Goal: Information Seeking & Learning: Learn about a topic

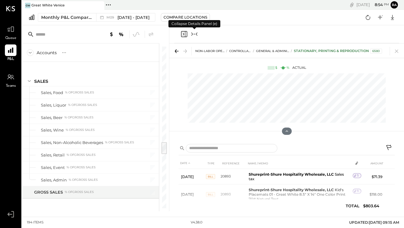
scroll to position [1220, 0]
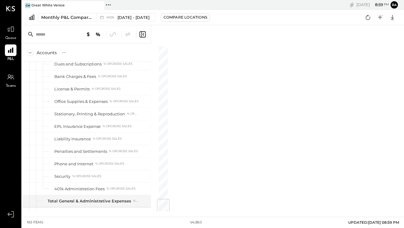
scroll to position [1299, 0]
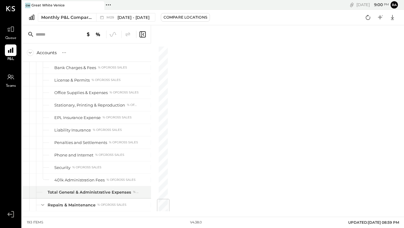
click at [141, 36] on icon at bounding box center [142, 34] width 7 height 7
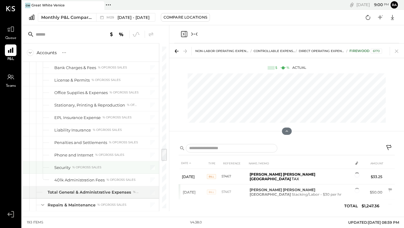
click at [141, 165] on div at bounding box center [148, 168] width 15 height 12
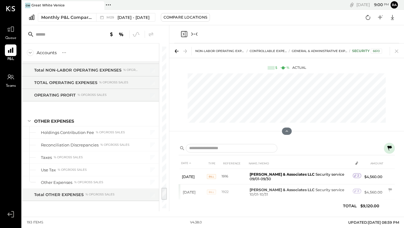
scroll to position [1791, 0]
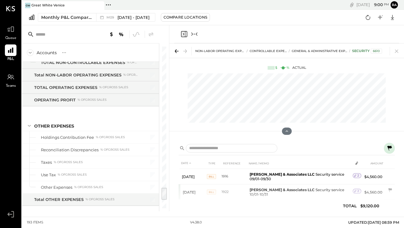
click at [193, 33] on icon "Collapse panel (e)" at bounding box center [194, 33] width 7 height 7
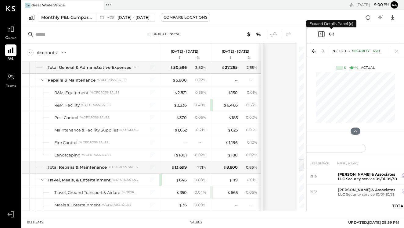
scroll to position [1425, 0]
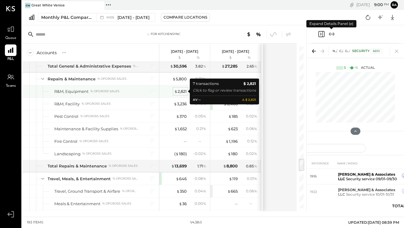
click at [182, 91] on div "$ 2,821" at bounding box center [180, 92] width 12 height 6
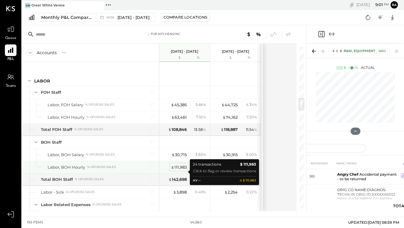
scroll to position [653, 0]
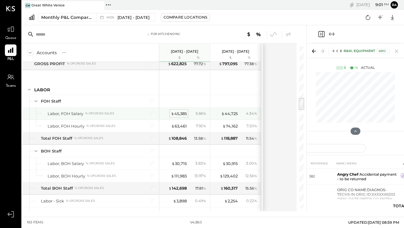
click at [174, 113] on div "$ 45,385" at bounding box center [179, 114] width 16 height 6
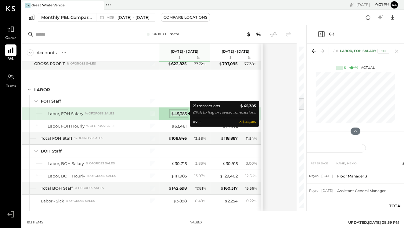
click at [180, 112] on div "$ 45,385" at bounding box center [179, 114] width 16 height 6
